Goal: Check status: Check status

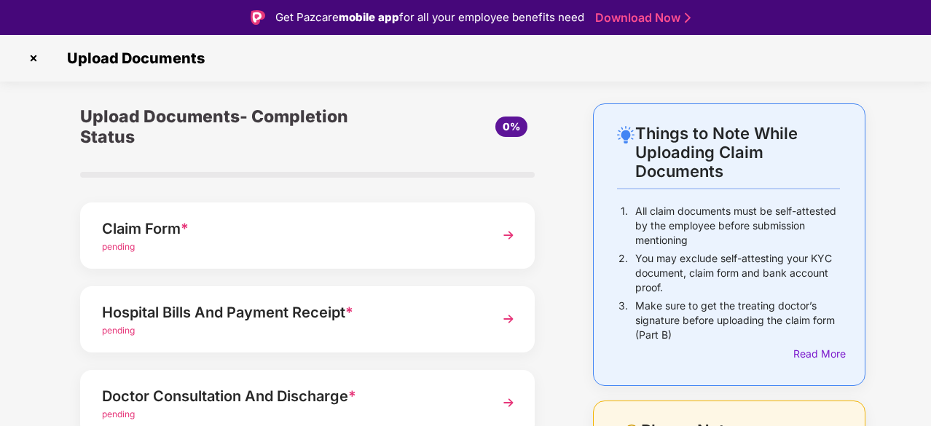
click at [27, 57] on img at bounding box center [33, 58] width 23 height 23
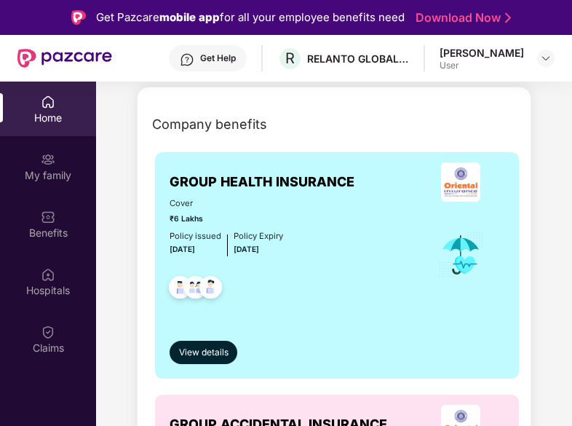
scroll to position [218, 0]
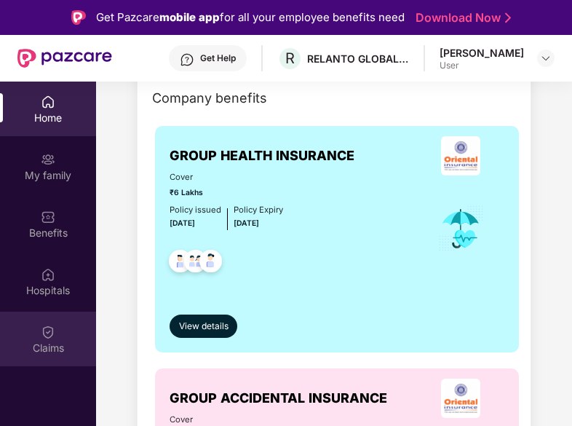
click at [35, 328] on div "Claims" at bounding box center [48, 339] width 96 height 55
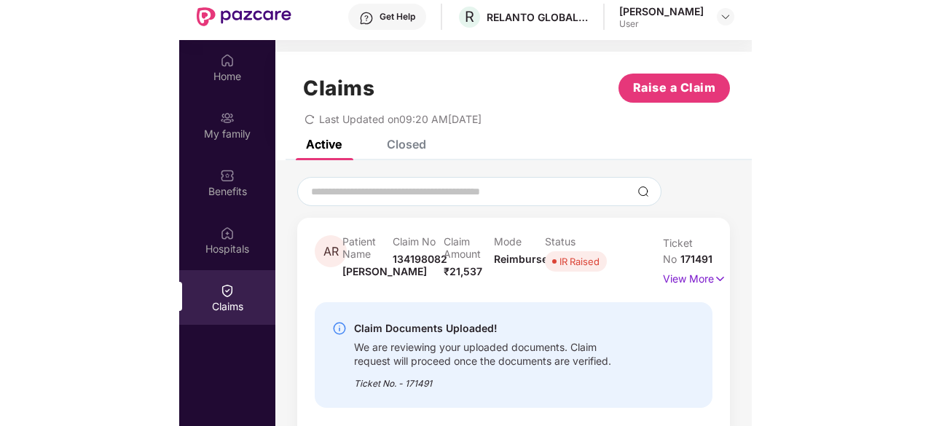
scroll to position [73, 0]
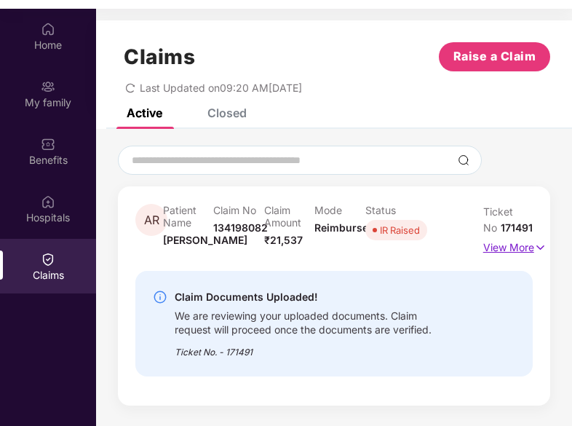
click at [510, 250] on p "View More" at bounding box center [508, 246] width 50 height 20
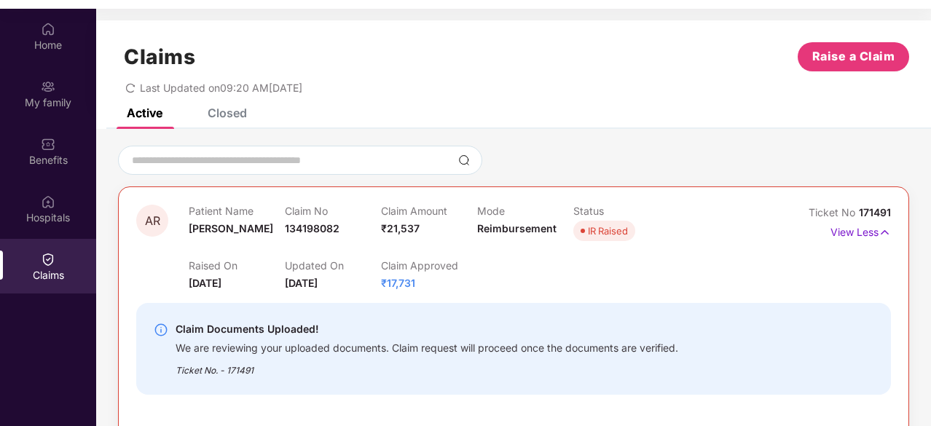
scroll to position [0, 0]
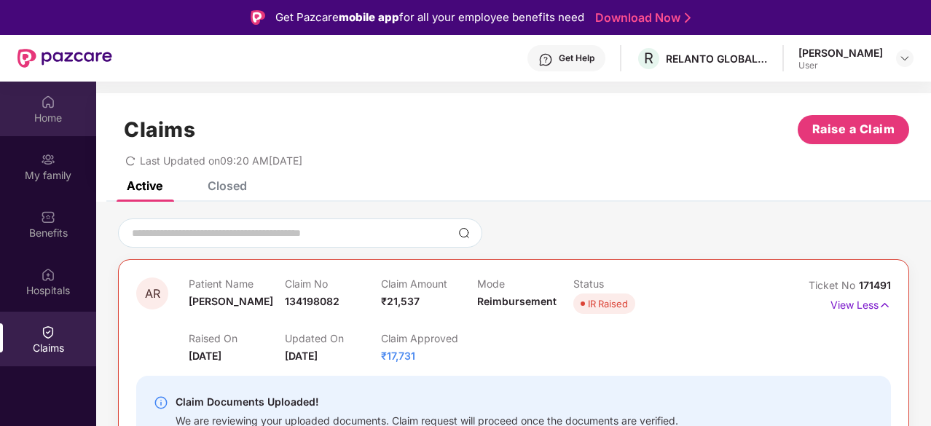
click at [34, 99] on div "Home" at bounding box center [48, 109] width 96 height 55
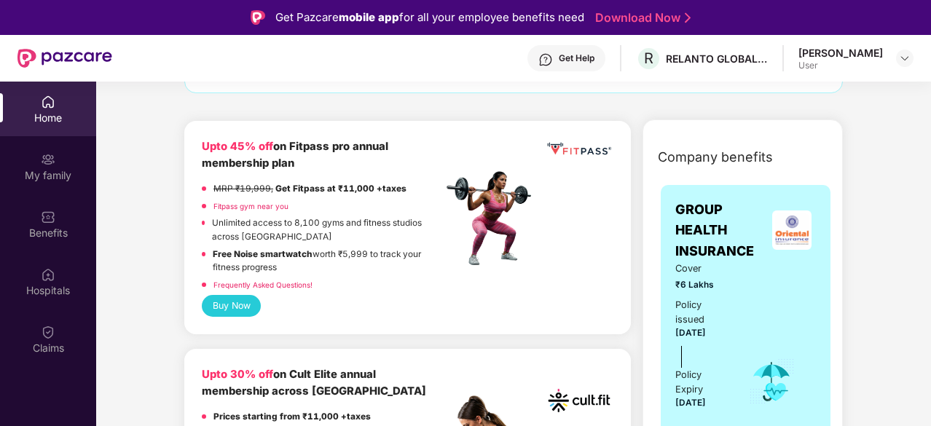
scroll to position [146, 0]
